Goal: Task Accomplishment & Management: Complete application form

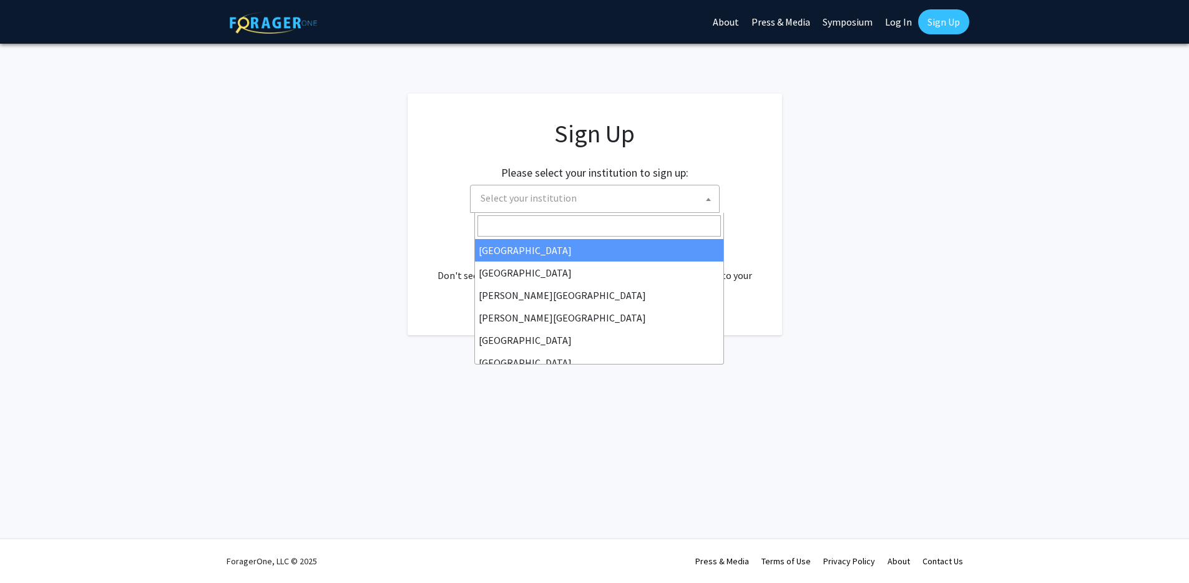
click at [591, 202] on span "Select your institution" at bounding box center [598, 198] width 244 height 26
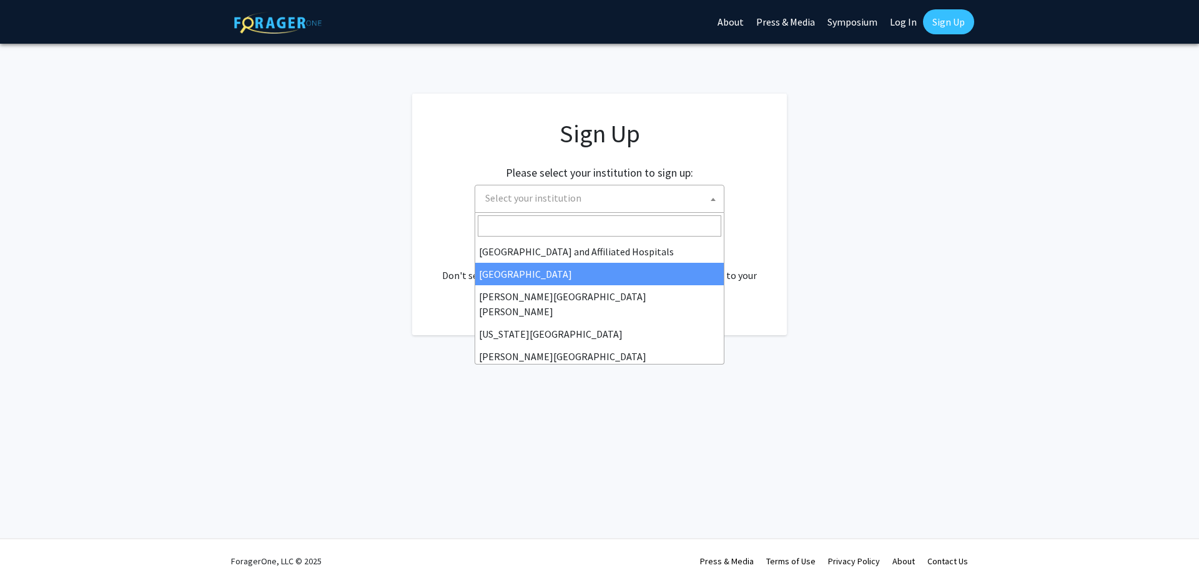
scroll to position [214, 0]
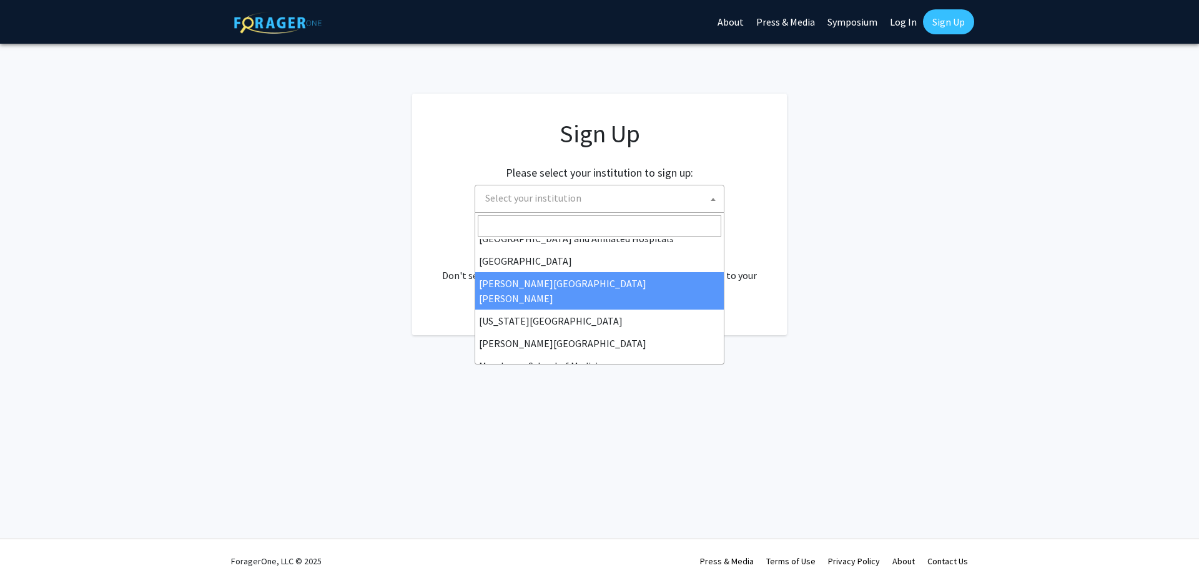
select select "1"
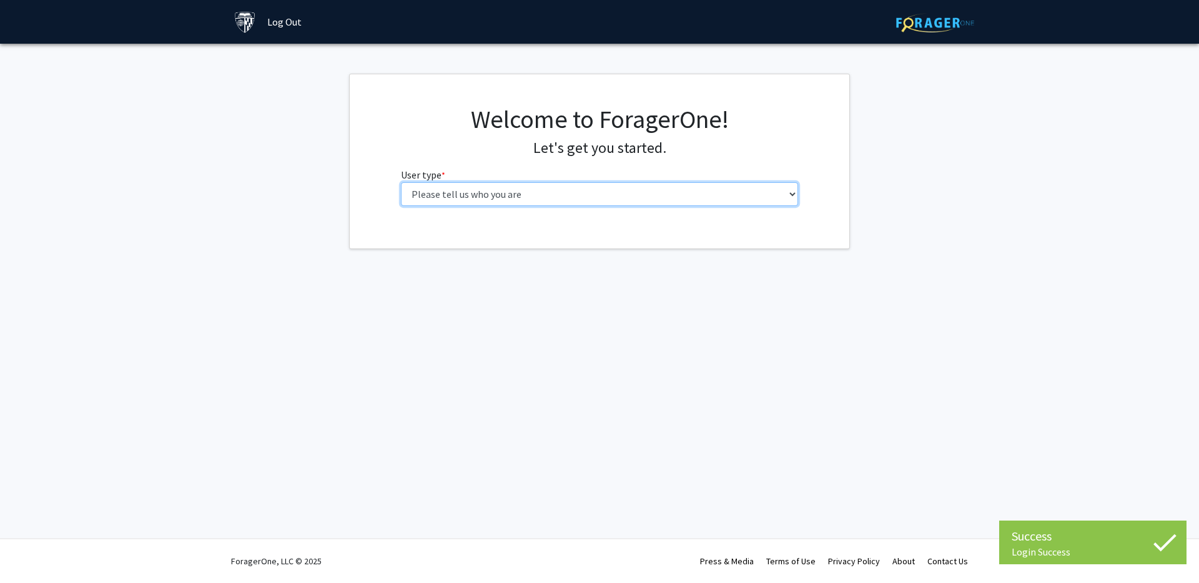
click at [575, 201] on select "Please tell us who you are Undergraduate Student Master's Student Doctoral Cand…" at bounding box center [600, 194] width 398 height 24
select select "2: masters"
click at [401, 182] on select "Please tell us who you are Undergraduate Student Master's Student Doctoral Cand…" at bounding box center [600, 194] width 398 height 24
